Goal: Download file/media

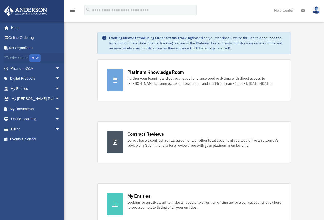
click at [20, 56] on link "Order Status NEW" at bounding box center [36, 58] width 64 height 10
click at [21, 90] on link "My Entities arrow_drop_down" at bounding box center [36, 88] width 64 height 10
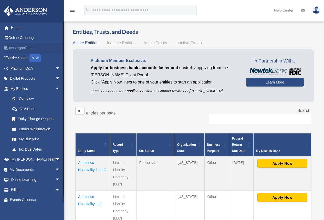
click at [24, 48] on link "Tax Organizers" at bounding box center [36, 48] width 64 height 10
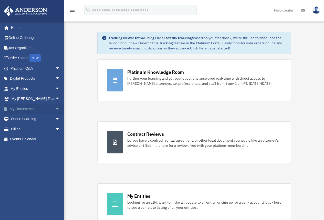
click at [32, 107] on link "My Documents arrow_drop_down" at bounding box center [36, 109] width 64 height 10
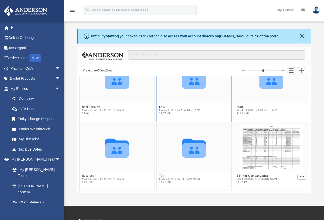
scroll to position [51, 0]
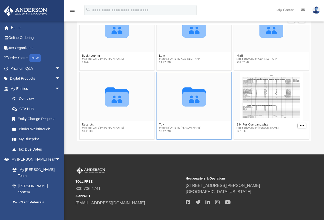
click at [176, 93] on icon "Collaborated Folder" at bounding box center [193, 96] width 45 height 29
click at [194, 102] on icon "grid" at bounding box center [194, 96] width 24 height 19
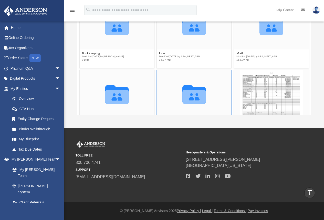
scroll to position [24, 0]
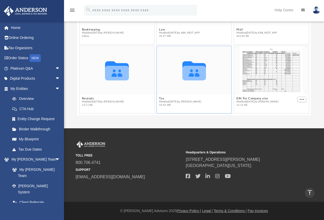
drag, startPoint x: 177, startPoint y: 102, endPoint x: 175, endPoint y: 102, distance: 2.6
click at [177, 102] on span "Modified Fri Aug 8 2025 by Dana Cummings" at bounding box center [180, 101] width 42 height 3
click at [167, 90] on div "Collaborated Folder" at bounding box center [194, 70] width 74 height 48
drag, startPoint x: 167, startPoint y: 90, endPoint x: 169, endPoint y: 87, distance: 2.9
click at [169, 87] on div "Collaborated Folder" at bounding box center [194, 70] width 74 height 48
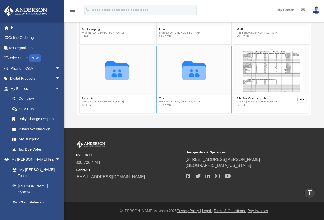
click at [182, 72] on icon "grid" at bounding box center [194, 73] width 24 height 15
click at [182, 71] on icon "grid" at bounding box center [194, 73] width 24 height 15
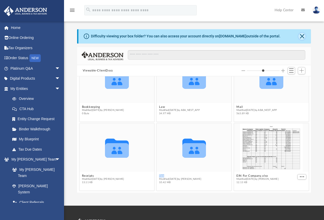
click at [302, 36] on button "Close" at bounding box center [301, 36] width 7 height 7
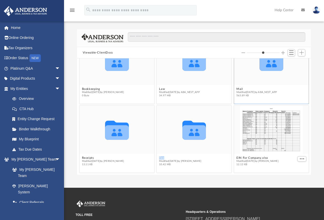
scroll to position [59, 0]
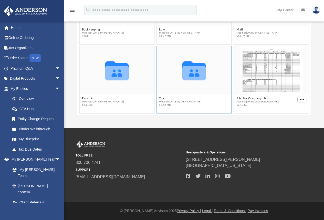
click at [167, 84] on div "Collaborated Folder" at bounding box center [194, 70] width 74 height 48
click at [170, 81] on div "Collaborated Folder" at bounding box center [194, 70] width 74 height 48
drag, startPoint x: 192, startPoint y: 79, endPoint x: 189, endPoint y: 79, distance: 3.4
click at [189, 79] on icon "grid" at bounding box center [194, 73] width 24 height 15
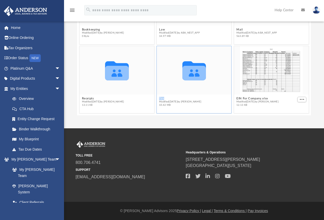
click at [189, 79] on icon "grid" at bounding box center [194, 73] width 24 height 15
click at [188, 77] on icon "grid" at bounding box center [194, 73] width 24 height 15
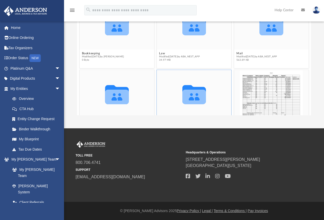
scroll to position [0, 0]
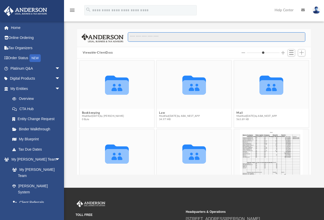
click at [145, 33] on input "Search files and folders" at bounding box center [216, 37] width 177 height 10
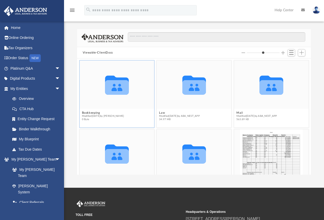
click at [110, 81] on icon "grid" at bounding box center [117, 87] width 24 height 15
click at [109, 81] on icon "grid" at bounding box center [117, 87] width 24 height 15
click at [105, 71] on icon "Collaborated Folder" at bounding box center [116, 84] width 45 height 29
click at [104, 54] on button "Viewable-ClientDocs" at bounding box center [98, 52] width 30 height 5
click at [104, 53] on button "Viewable-ClientDocs" at bounding box center [98, 52] width 30 height 5
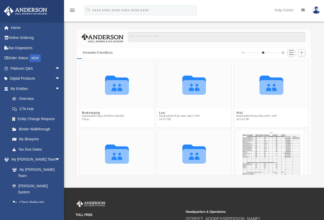
click at [104, 53] on button "Viewable-ClientDocs" at bounding box center [98, 52] width 30 height 5
type input "*"
click at [292, 53] on span "Switch to List View" at bounding box center [291, 52] width 4 height 4
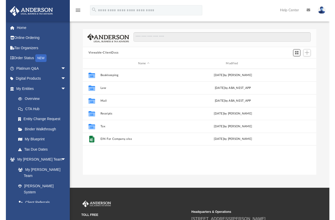
scroll to position [113, 230]
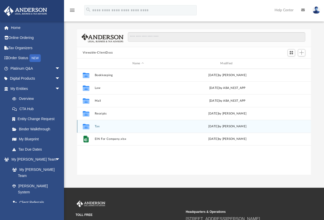
click at [97, 125] on button "Tax" at bounding box center [137, 126] width 87 height 3
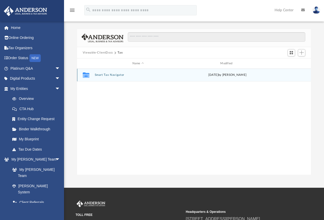
click at [102, 75] on button "Smart Tax Navigator" at bounding box center [137, 74] width 87 height 3
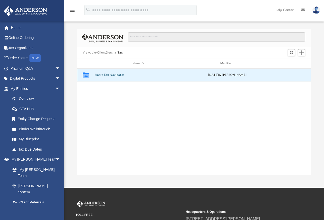
click at [102, 75] on button "Smart Tax Navigator" at bounding box center [137, 74] width 87 height 3
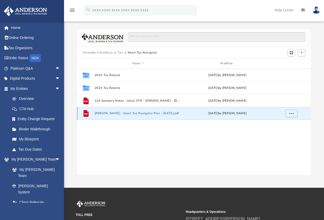
click at [128, 114] on button "Kumar, Dinesh - Smart Tax Navigator Plan - 08-01-2025.pdf" at bounding box center [137, 113] width 87 height 3
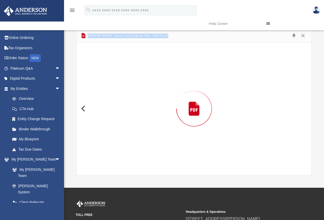
click at [128, 114] on div "Preview" at bounding box center [194, 108] width 234 height 132
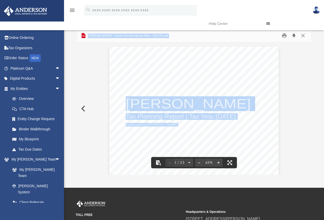
click at [295, 35] on button "Download" at bounding box center [293, 36] width 9 height 8
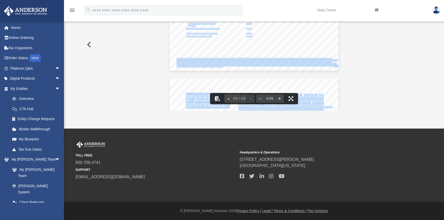
scroll to position [3052, 0]
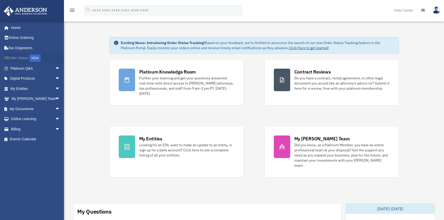
click at [29, 57] on link "Order Status NEW" at bounding box center [36, 58] width 64 height 10
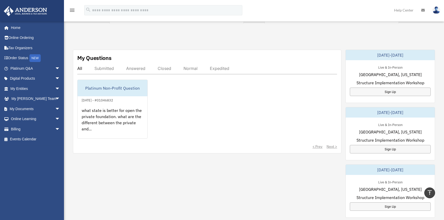
scroll to position [230, 0]
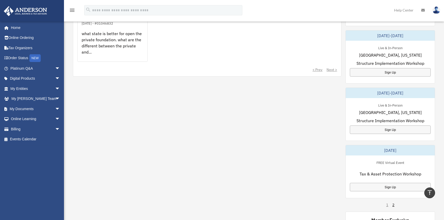
click at [247, 141] on div "My Questions All Submitted Answered Closed Normal Expedited Platinum Non-Profit…" at bounding box center [254, 117] width 362 height 289
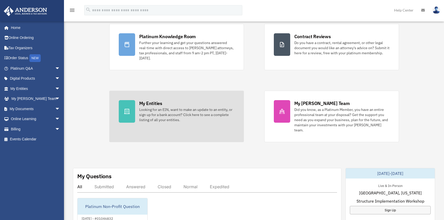
scroll to position [0, 0]
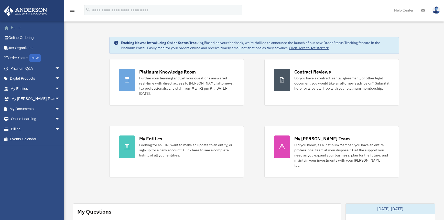
click at [16, 25] on link "Home" at bounding box center [36, 28] width 64 height 10
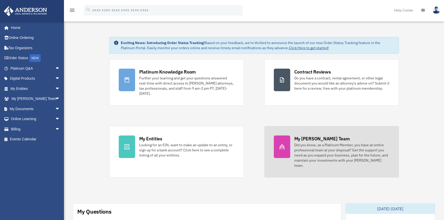
click at [316, 138] on div "My [PERSON_NAME] Team" at bounding box center [322, 138] width 56 height 6
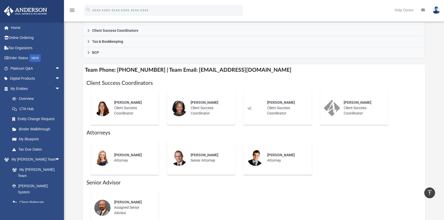
scroll to position [256, 0]
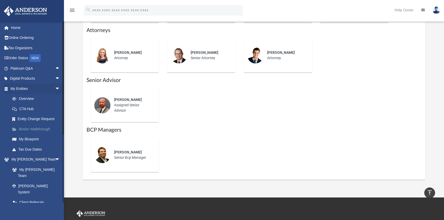
click at [40, 130] on link "Binder Walkthrough" at bounding box center [37, 129] width 61 height 10
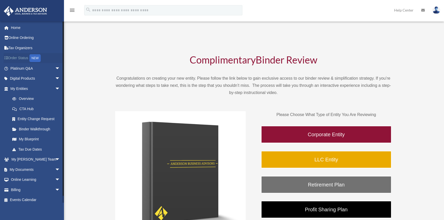
click at [26, 60] on link "Order Status NEW" at bounding box center [36, 58] width 64 height 10
